Goal: Find specific page/section: Find specific page/section

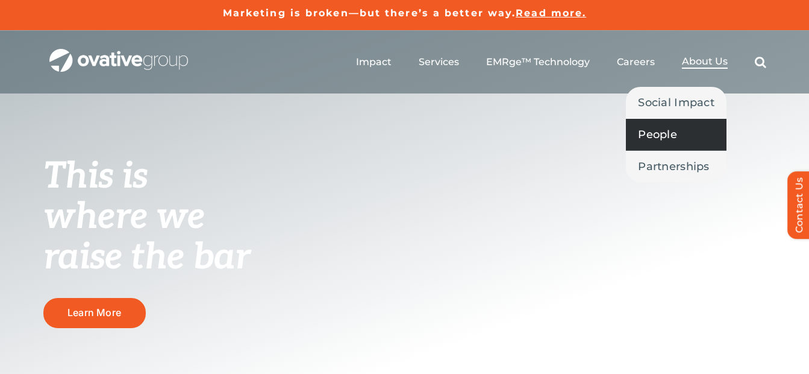
click at [656, 131] on span "People" at bounding box center [657, 134] width 39 height 17
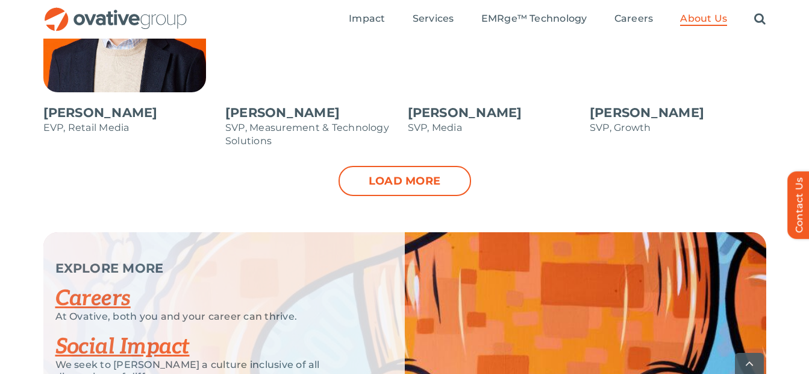
scroll to position [1406, 0]
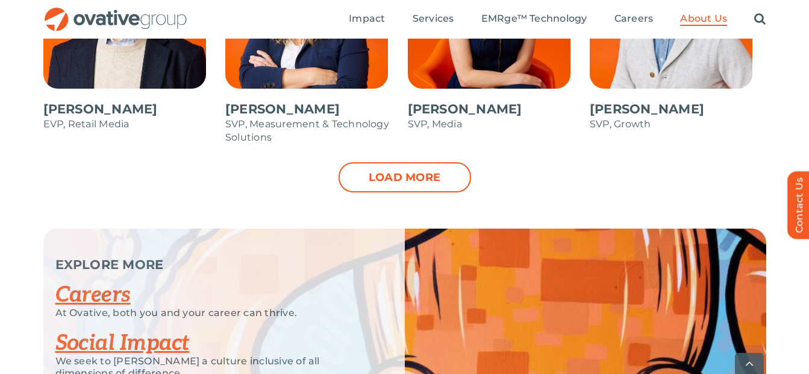
click at [441, 173] on link "Load more" at bounding box center [405, 177] width 133 height 30
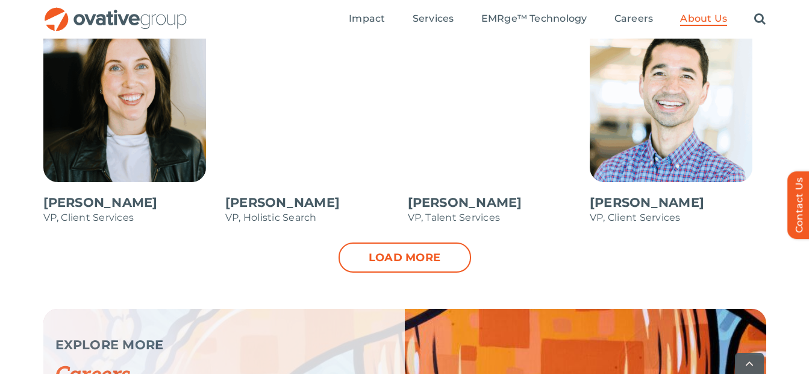
scroll to position [1808, 0]
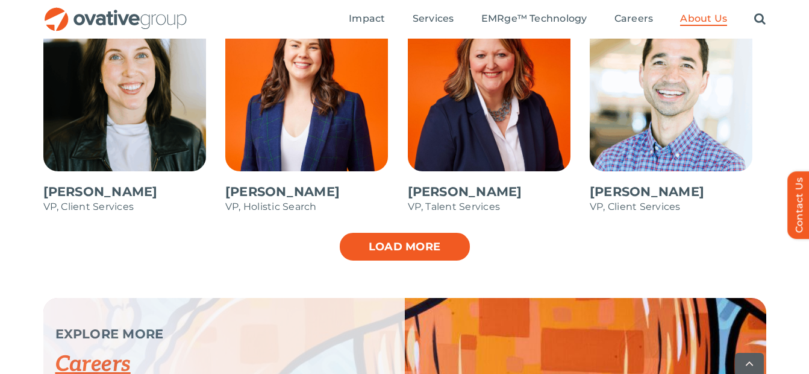
click at [433, 240] on link "Load more" at bounding box center [405, 246] width 133 height 30
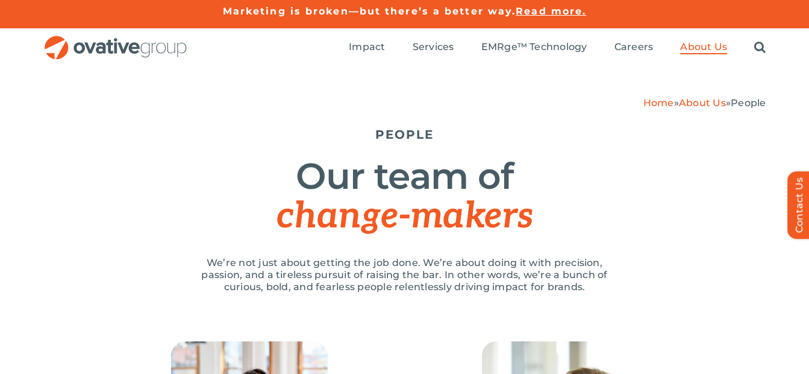
scroll to position [0, 0]
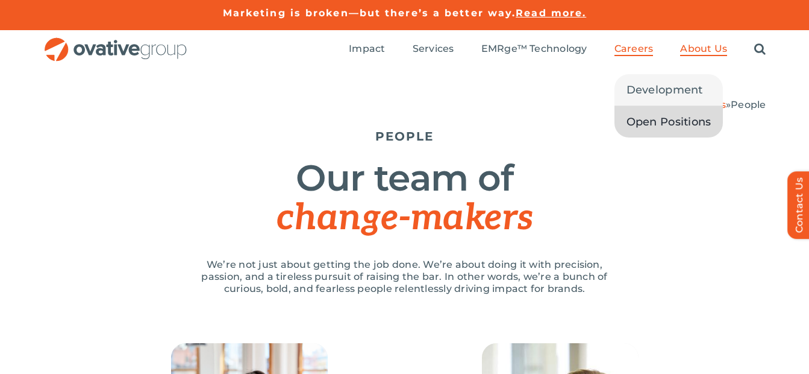
click at [642, 122] on span "Open Positions" at bounding box center [669, 121] width 85 height 17
